Goal: Information Seeking & Learning: Check status

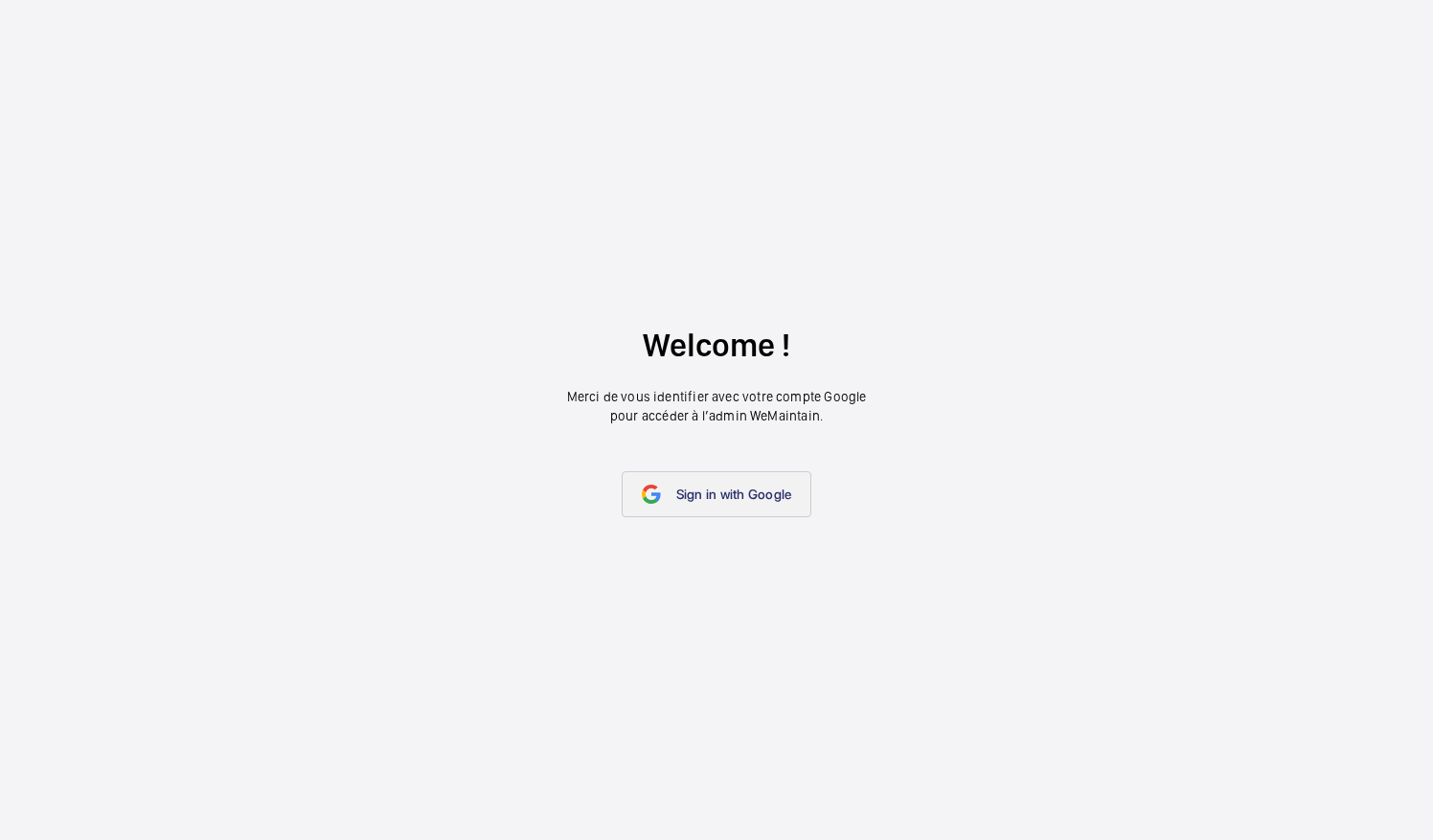
click at [686, 482] on link "Sign in with Google" at bounding box center [716, 493] width 190 height 46
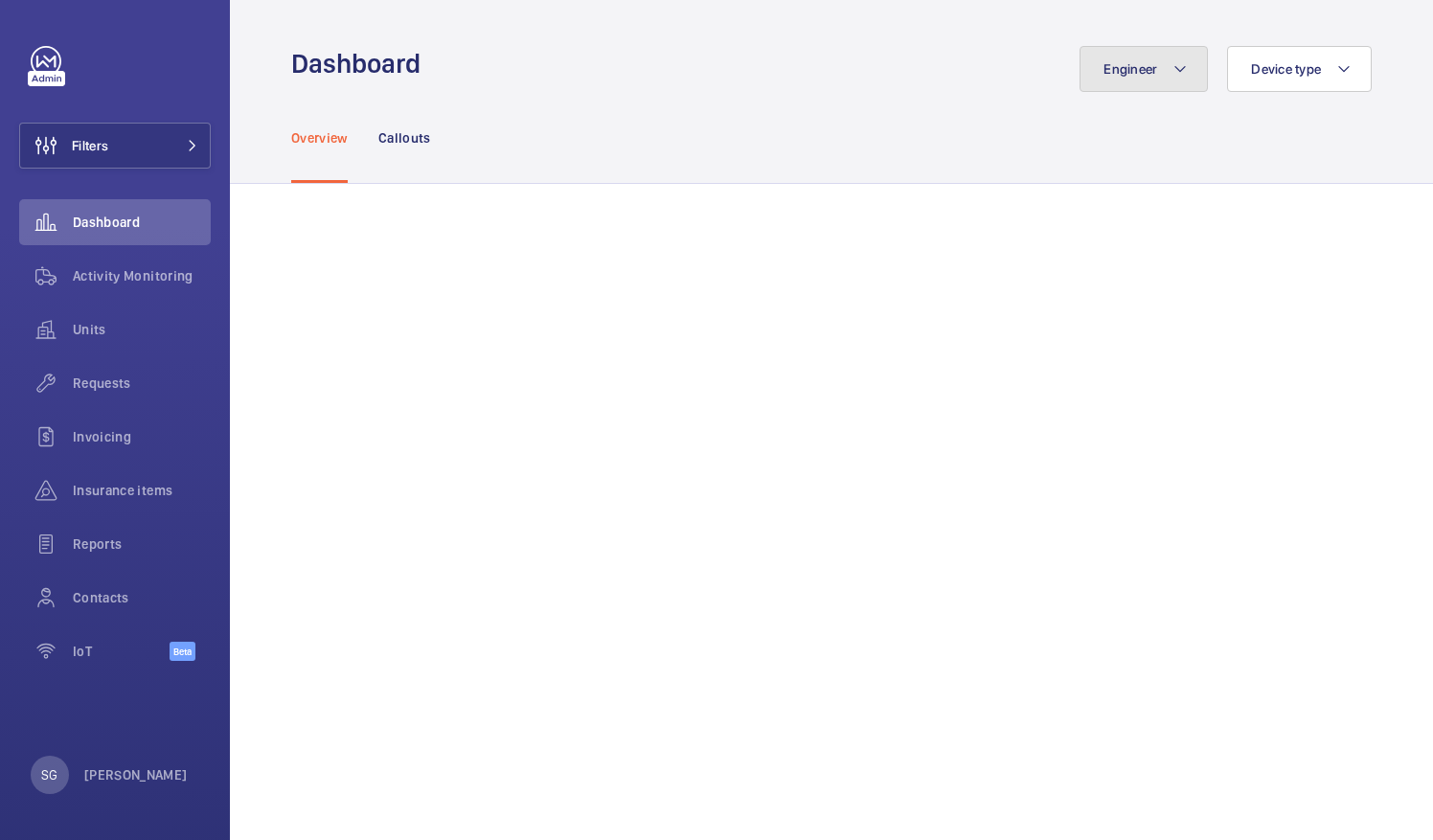
click at [1134, 69] on span "Engineer" at bounding box center [1130, 68] width 54 height 15
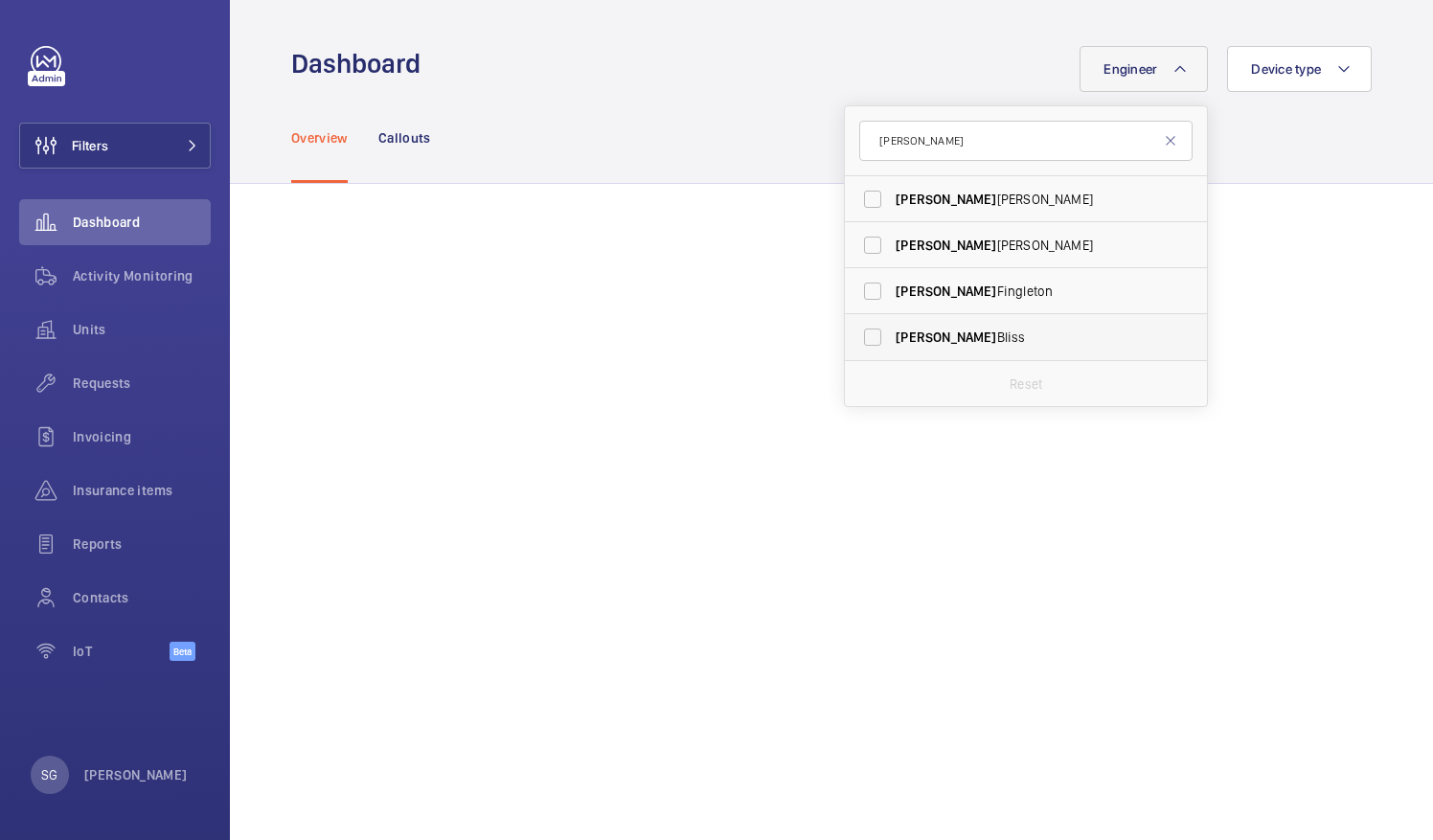
type input "daniel"
click at [856, 335] on label "Daniel Bliss" at bounding box center [1011, 337] width 333 height 46
click at [856, 335] on input "Daniel Bliss" at bounding box center [872, 337] width 39 height 39
checkbox input "true"
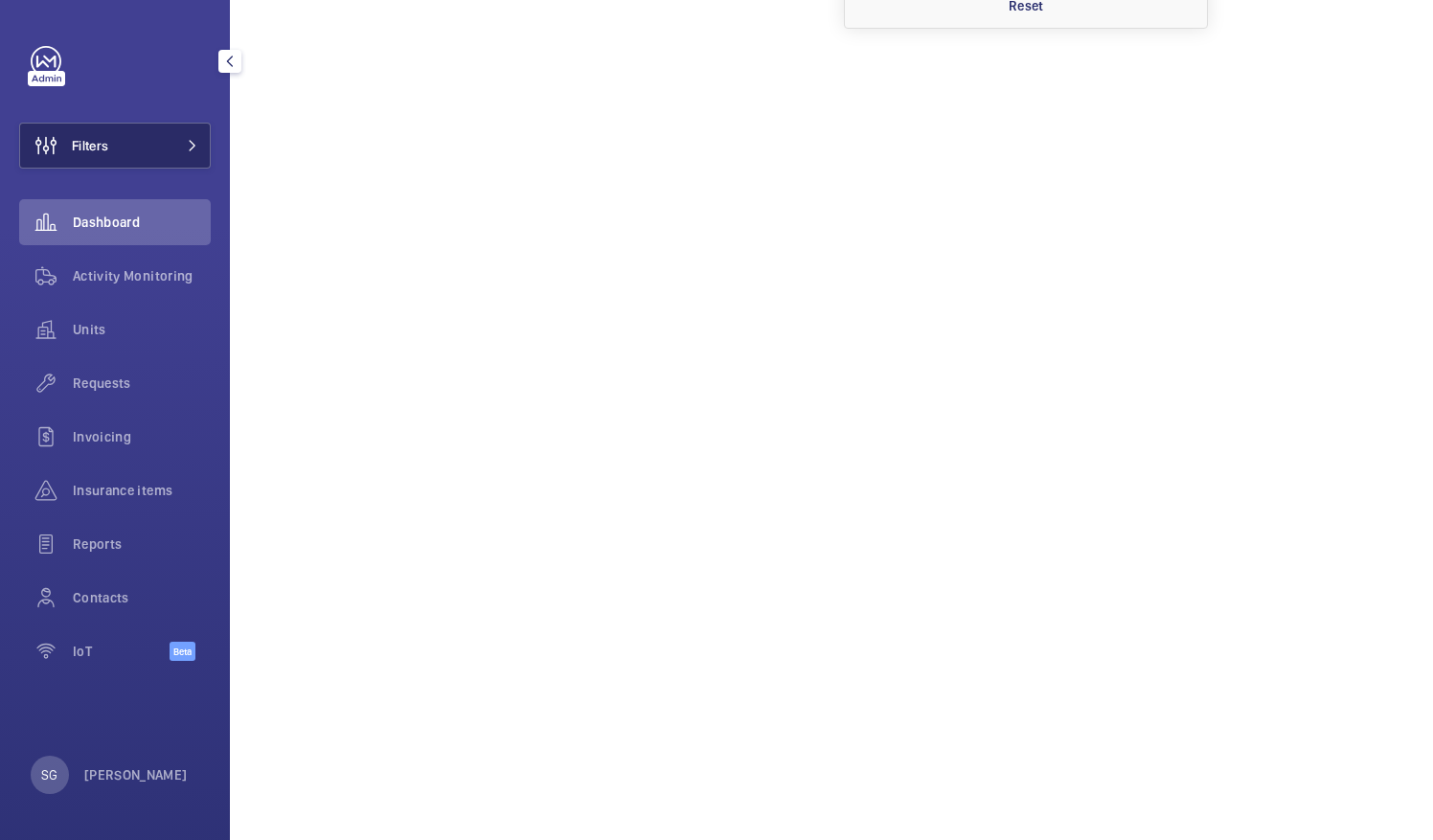
click at [146, 158] on button "Filters" at bounding box center [114, 146] width 191 height 46
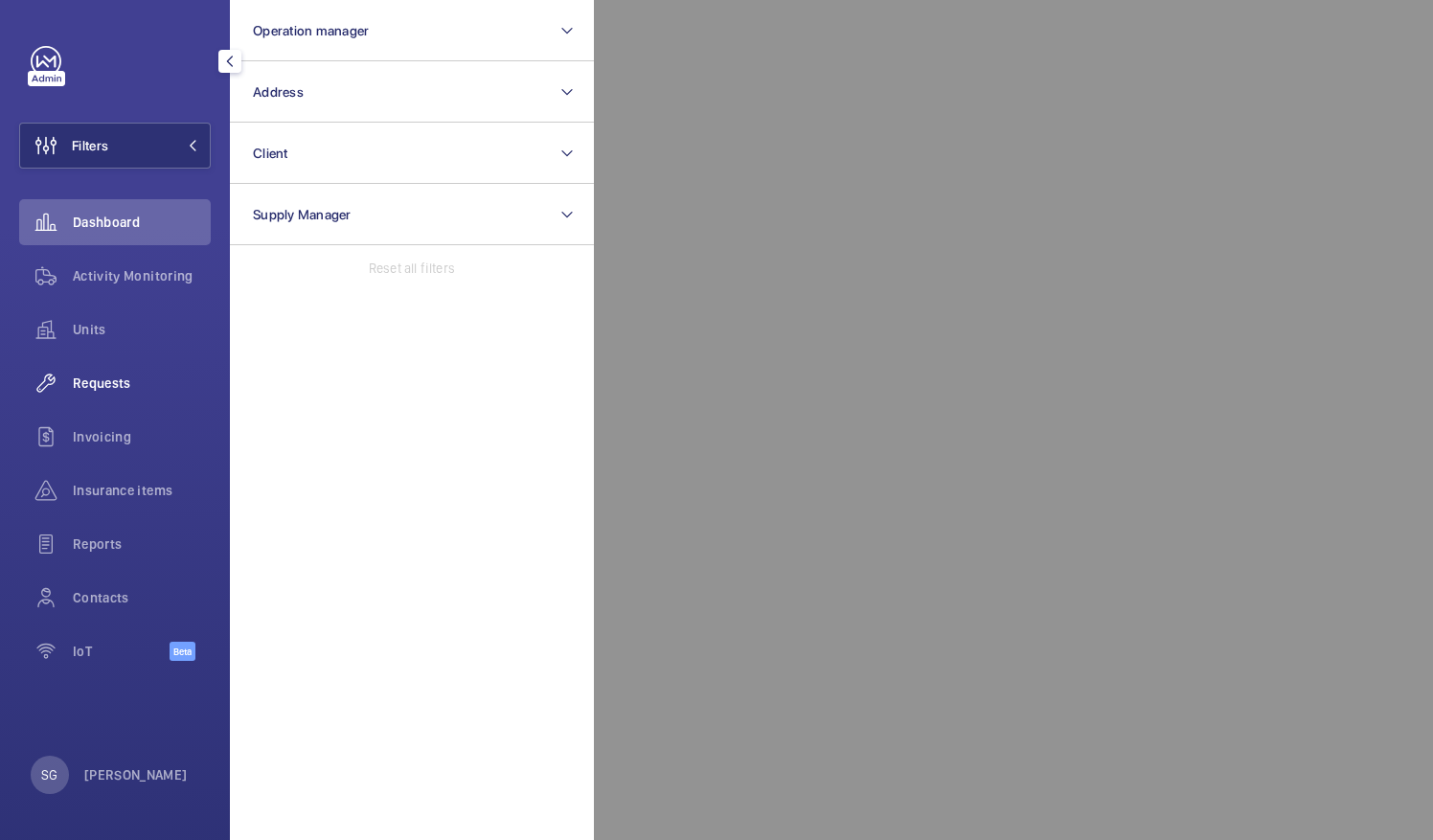
click at [179, 384] on span "Requests" at bounding box center [141, 382] width 138 height 19
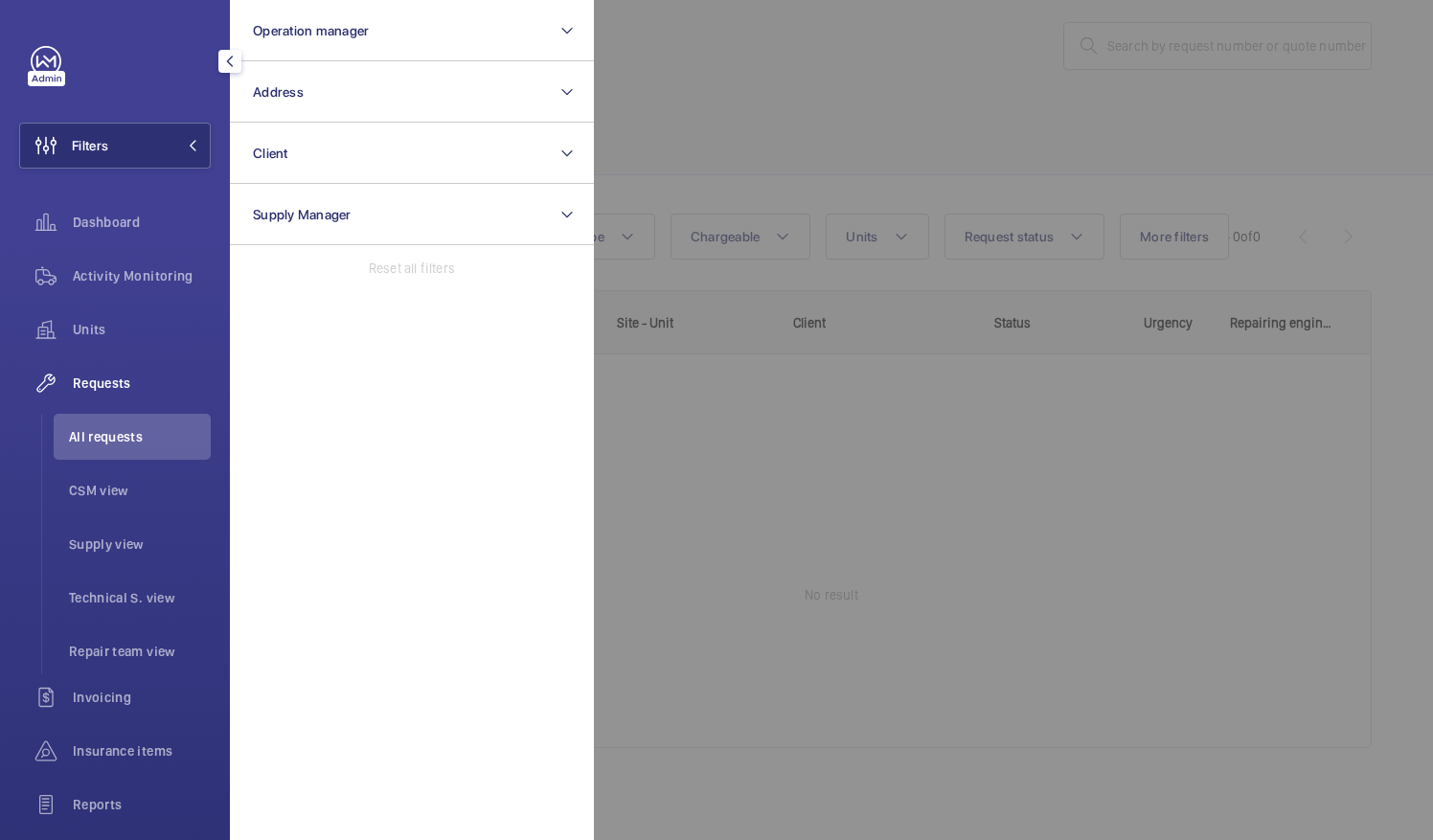
scroll to position [23, 0]
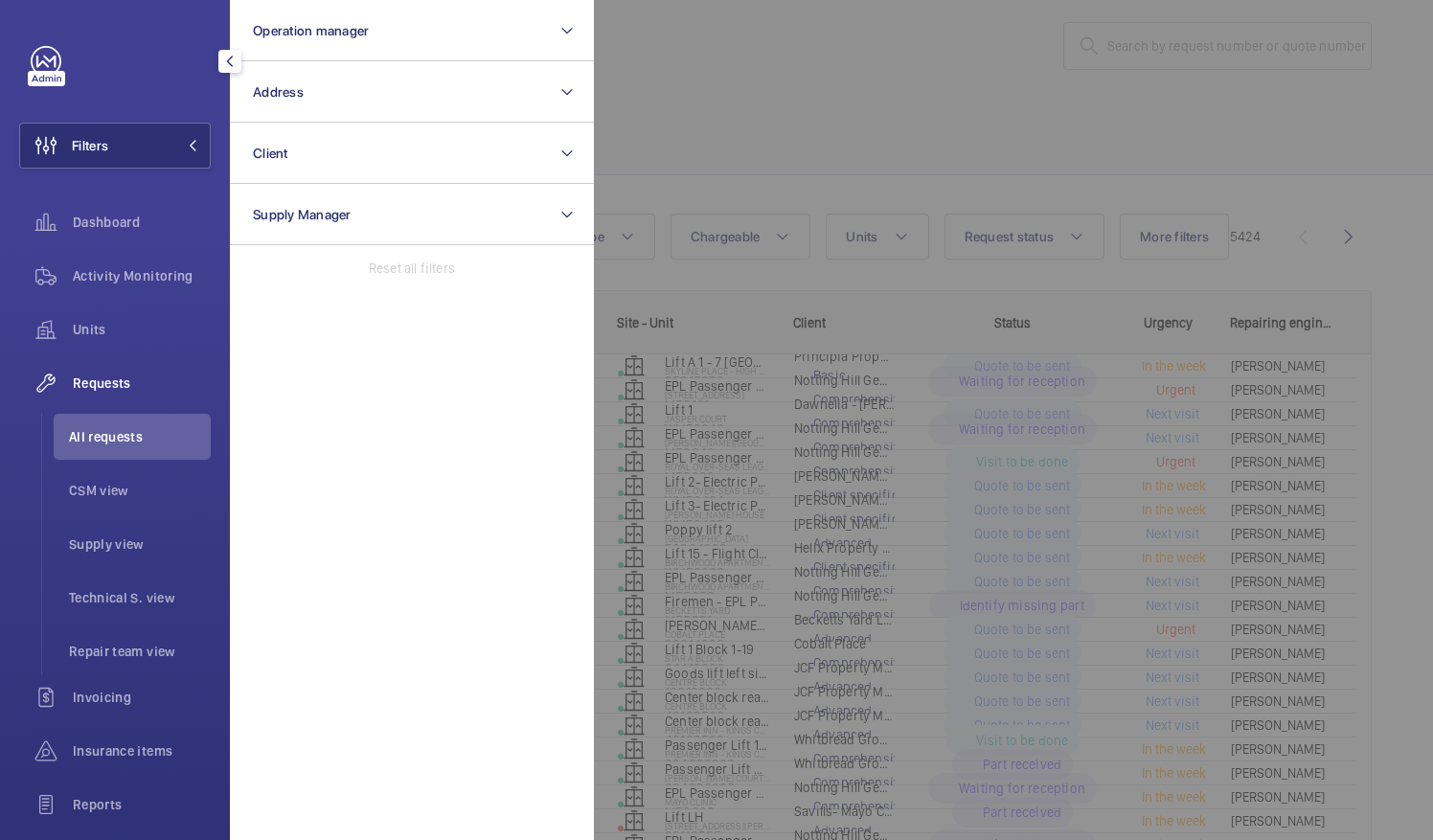
click at [688, 157] on div at bounding box center [1310, 420] width 1433 height 840
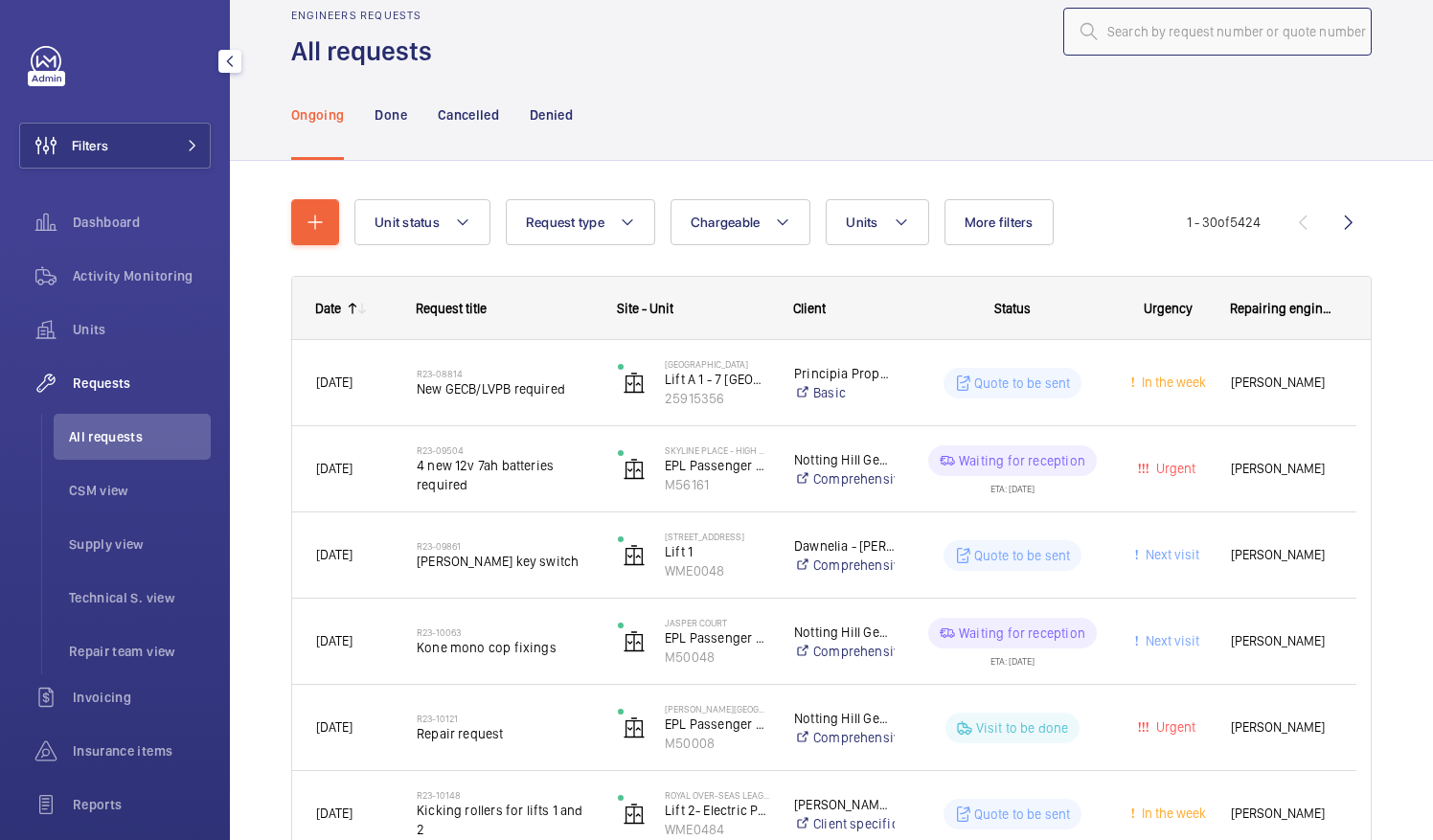
click at [1182, 38] on input "text" at bounding box center [1217, 32] width 308 height 48
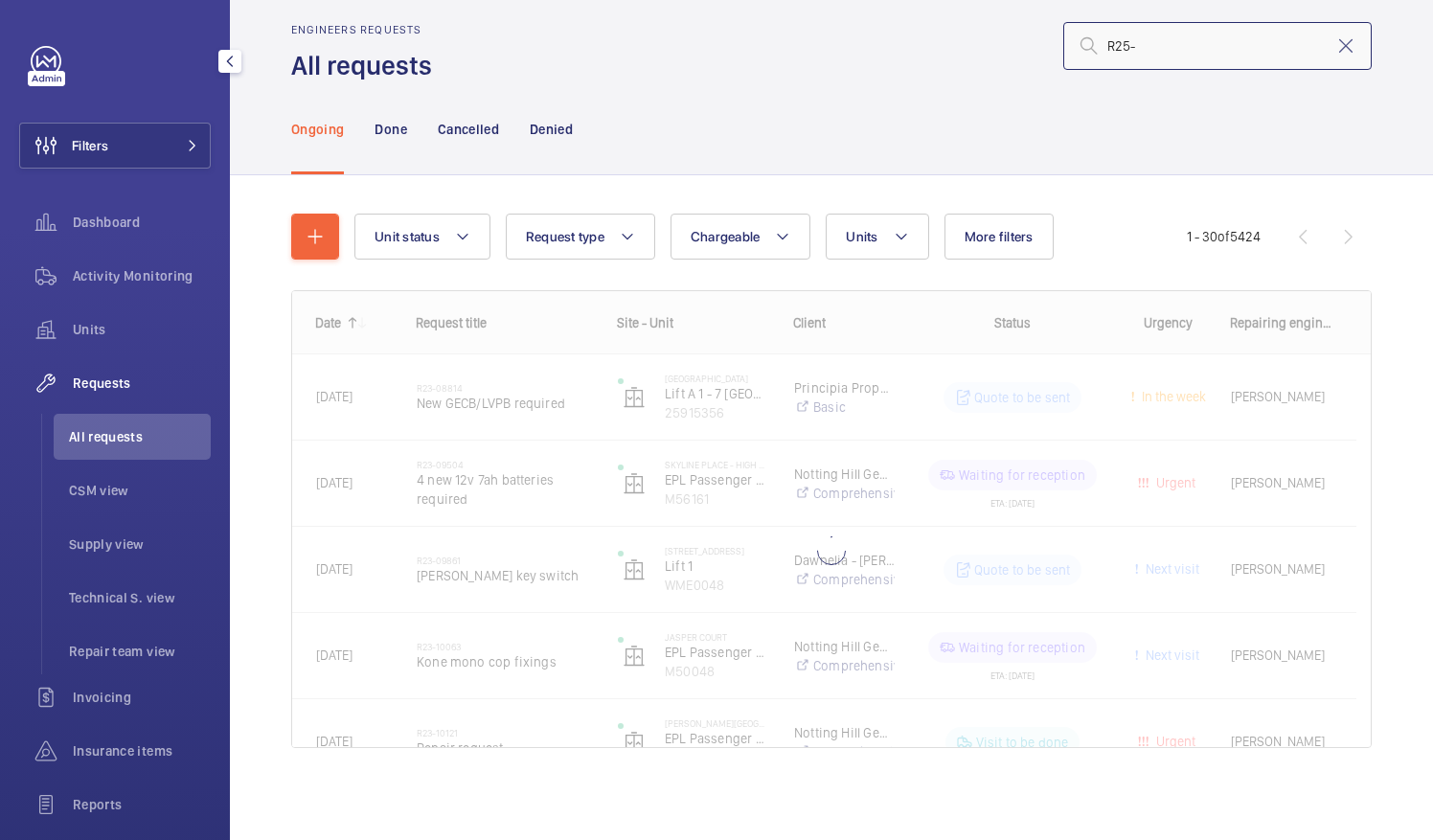
scroll to position [23, 0]
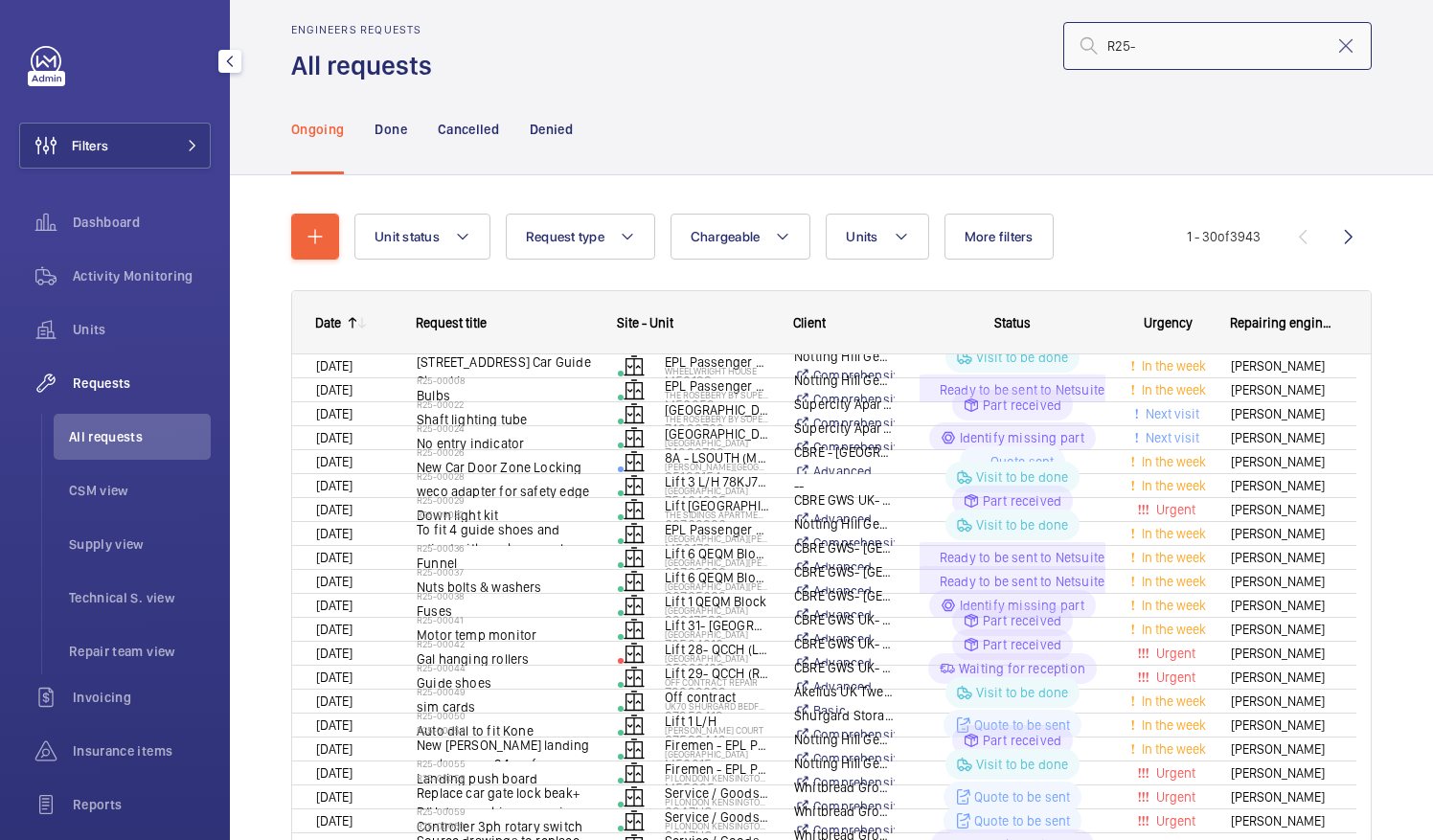
scroll to position [38, 0]
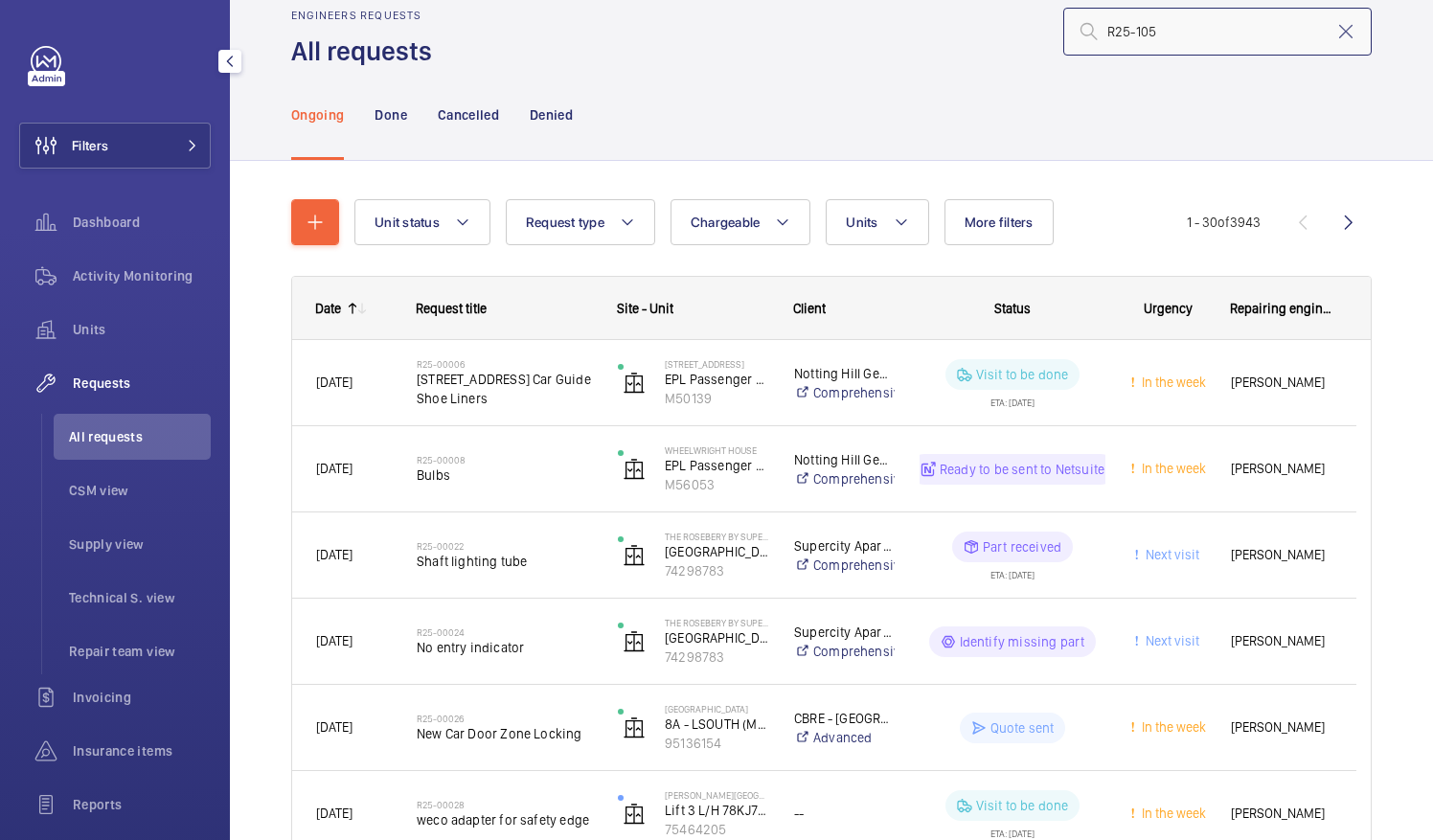
scroll to position [23, 0]
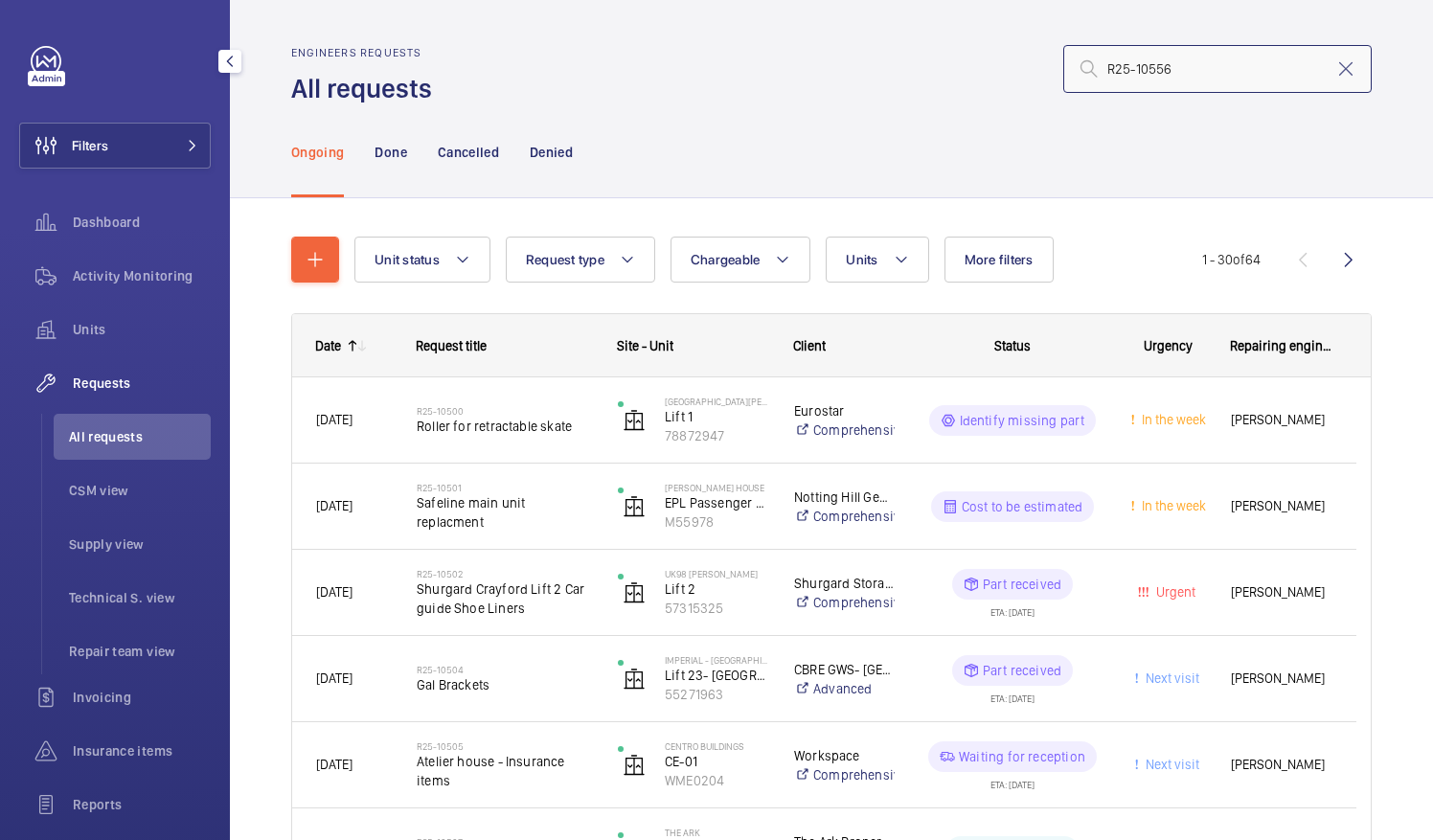
type input "R25-10556"
